Goal: Check status: Check status

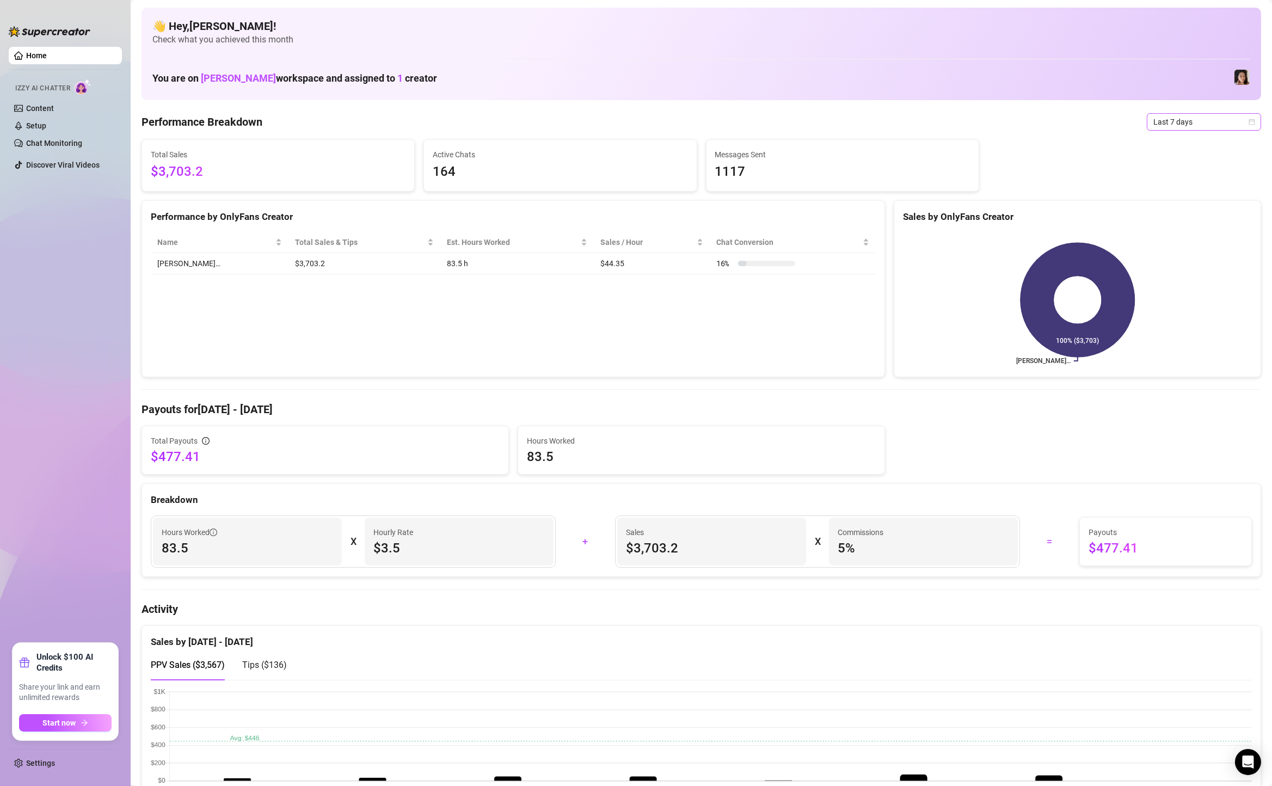
click at [1206, 115] on span "Last 7 days" at bounding box center [1203, 122] width 101 height 16
click at [1173, 210] on div "Custom date" at bounding box center [1204, 213] width 97 height 12
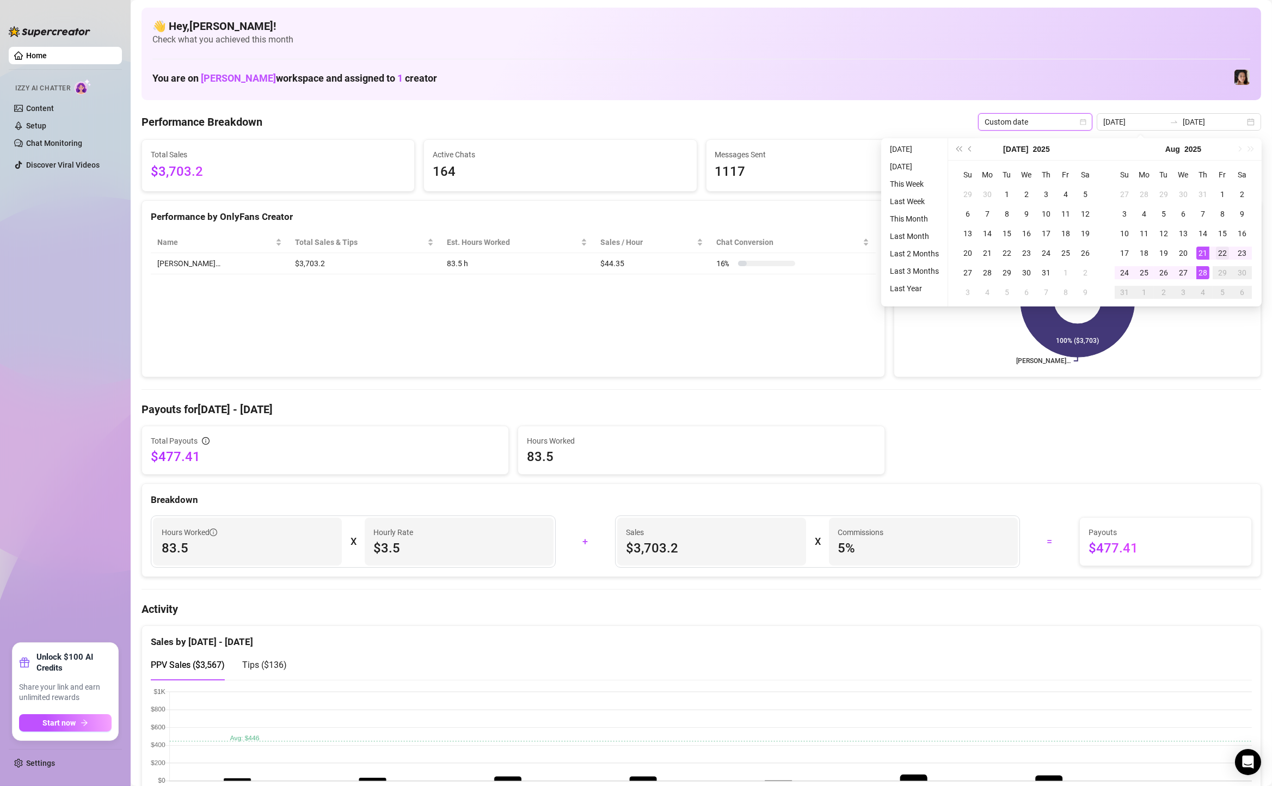
type input "[DATE]"
click at [1224, 250] on div "22" at bounding box center [1222, 253] width 13 height 13
type input "[DATE]"
click at [1199, 271] on div "28" at bounding box center [1202, 272] width 13 height 13
type input "[DATE]"
